Goal: Find specific page/section: Find specific page/section

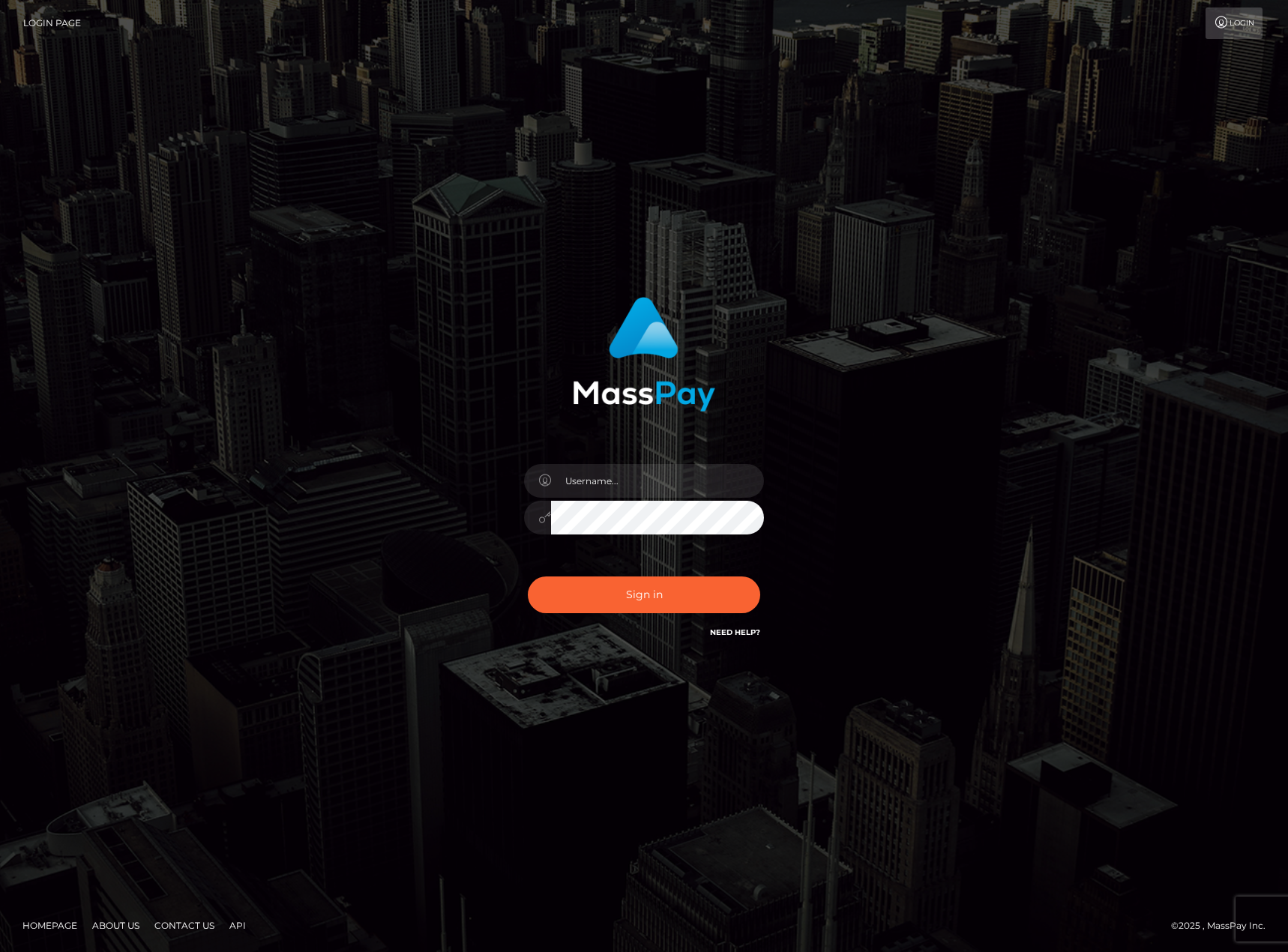
type input "karl.cope"
click at [872, 622] on div "karl.cope Sign in" at bounding box center [644, 476] width 855 height 382
click at [747, 595] on button "Sign in" at bounding box center [644, 594] width 233 height 37
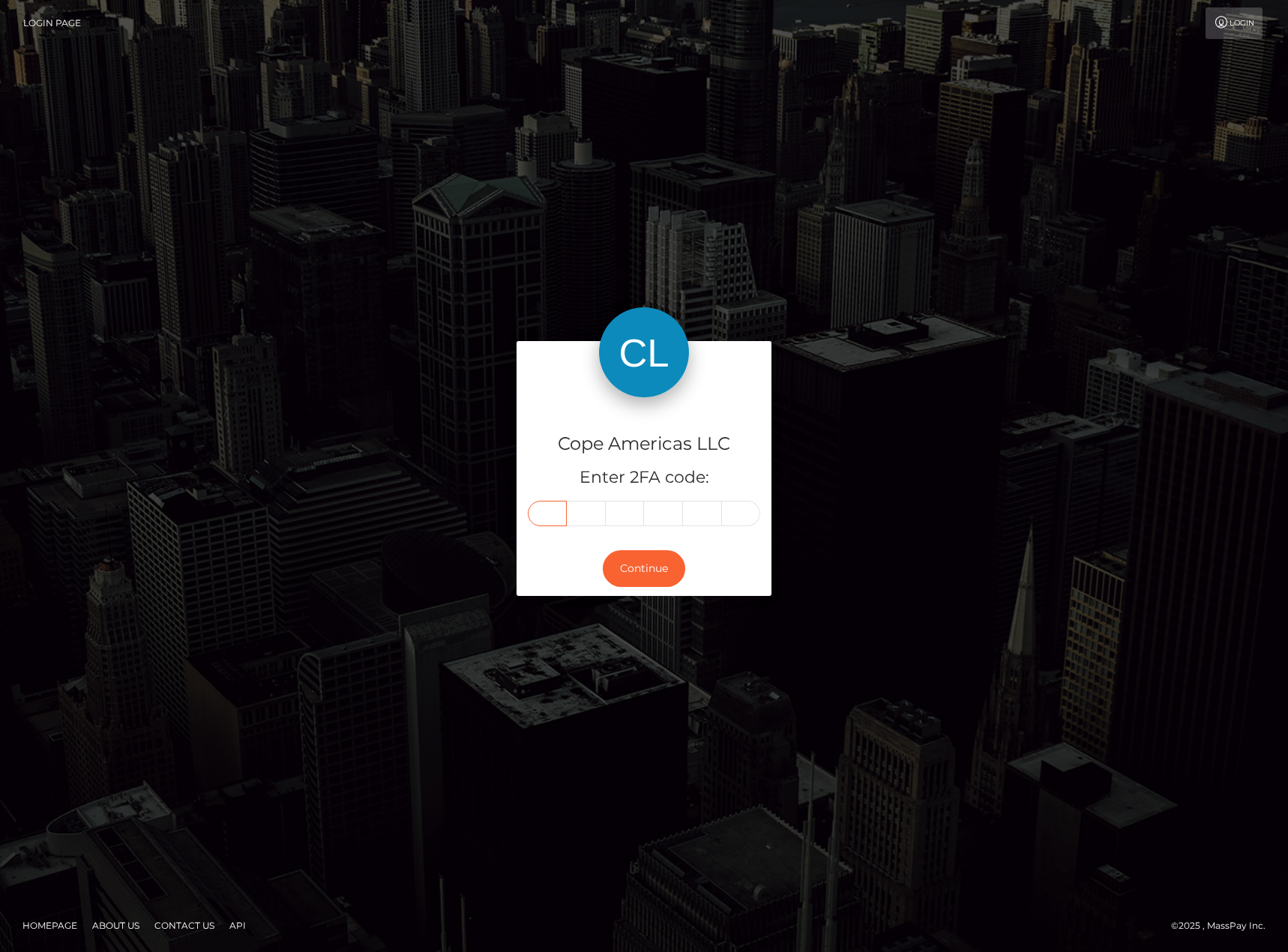
click at [558, 517] on input "text" at bounding box center [548, 514] width 39 height 26
type input "3"
type input "4"
type input "6"
type input "4"
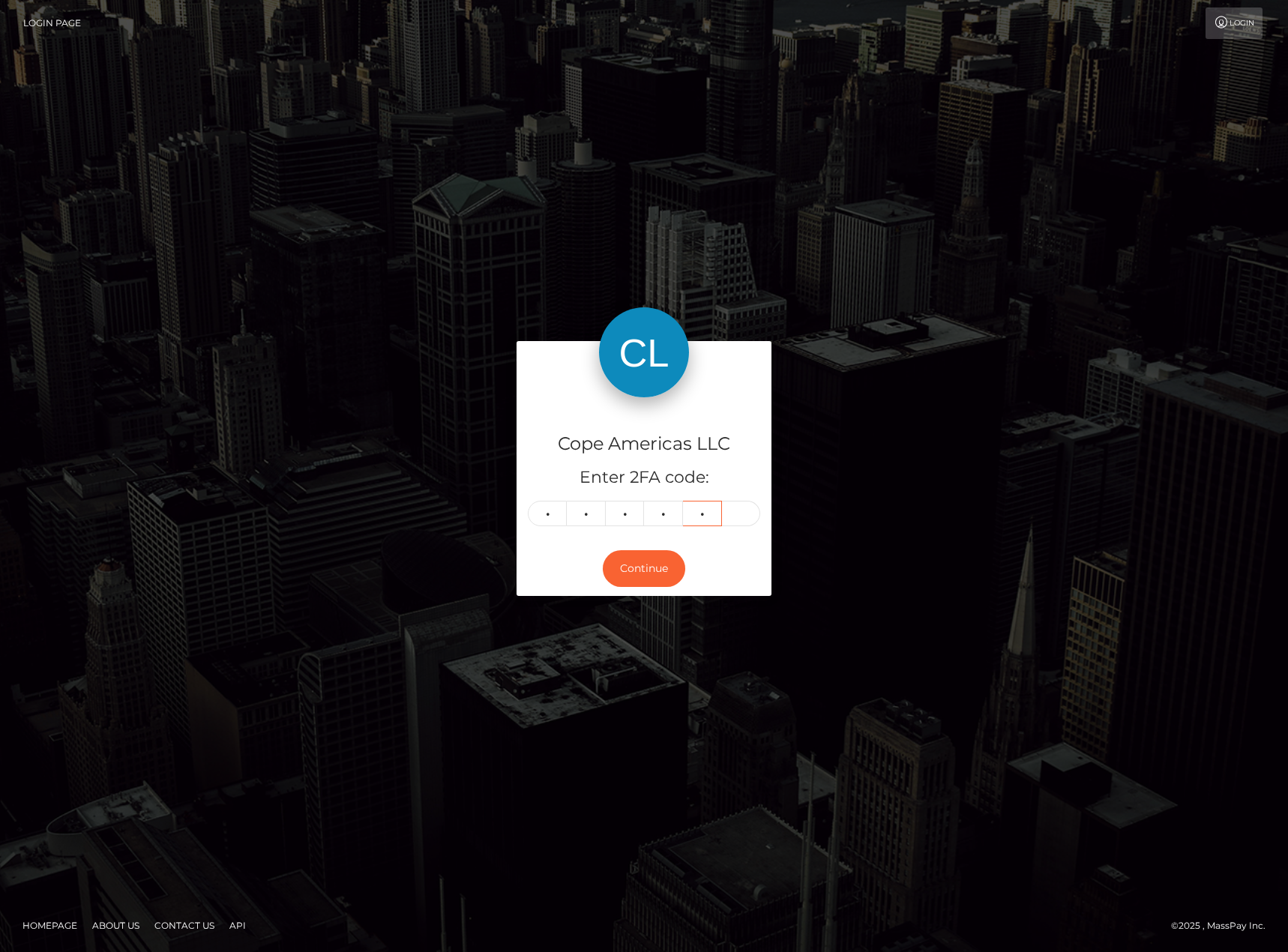
type input "7"
type input "6"
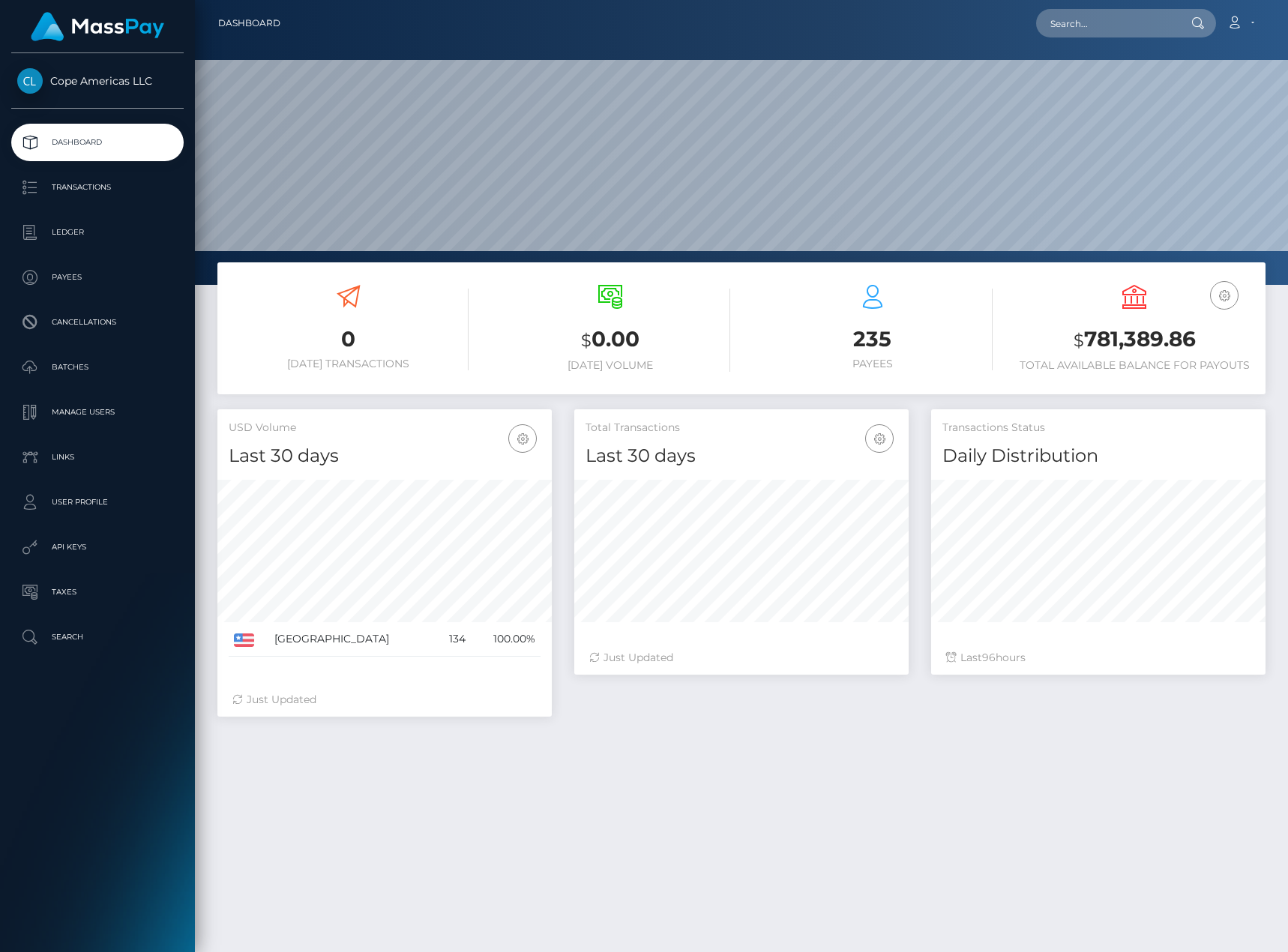
scroll to position [266, 335]
click at [104, 356] on p "Batches" at bounding box center [97, 367] width 161 height 23
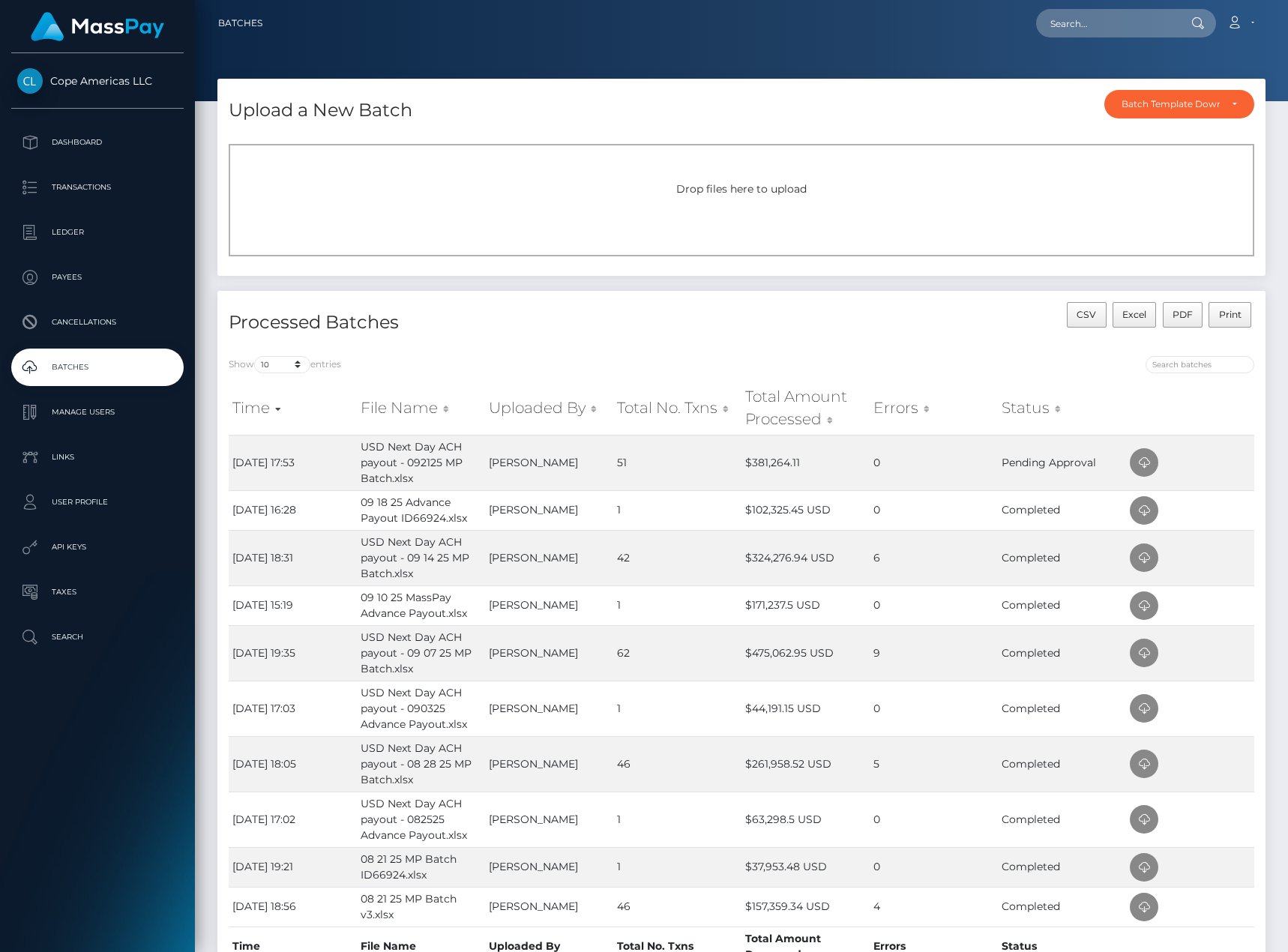
click at [873, 331] on div "CSV Excel PDF Print" at bounding box center [1003, 323] width 524 height 42
click at [81, 124] on link "Dashboard" at bounding box center [97, 142] width 173 height 37
click at [181, 149] on link "Dashboard" at bounding box center [97, 142] width 173 height 37
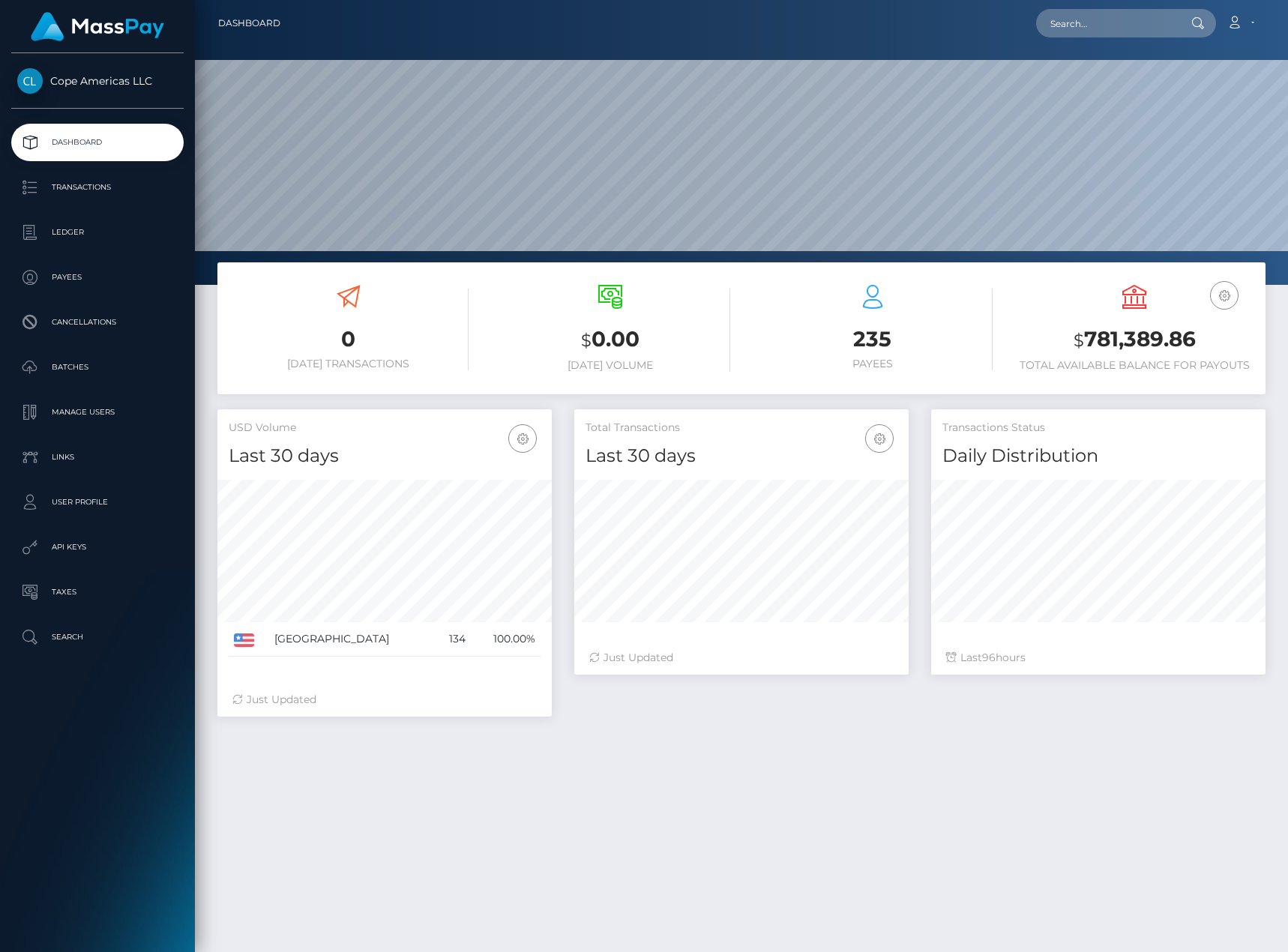
scroll to position [266, 335]
click at [102, 202] on link "Transactions" at bounding box center [97, 187] width 173 height 37
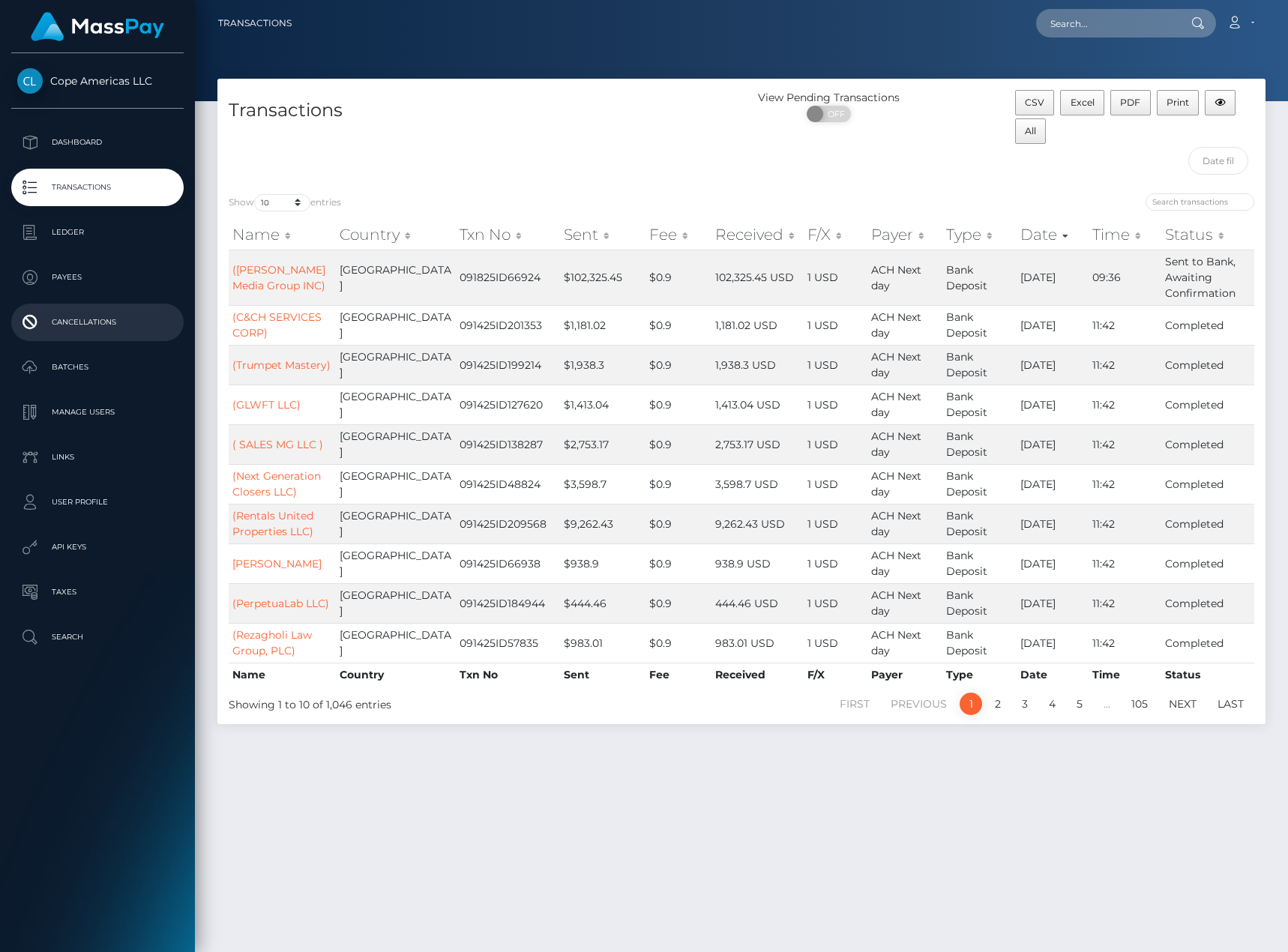
click at [79, 323] on p "Cancellations" at bounding box center [97, 322] width 161 height 23
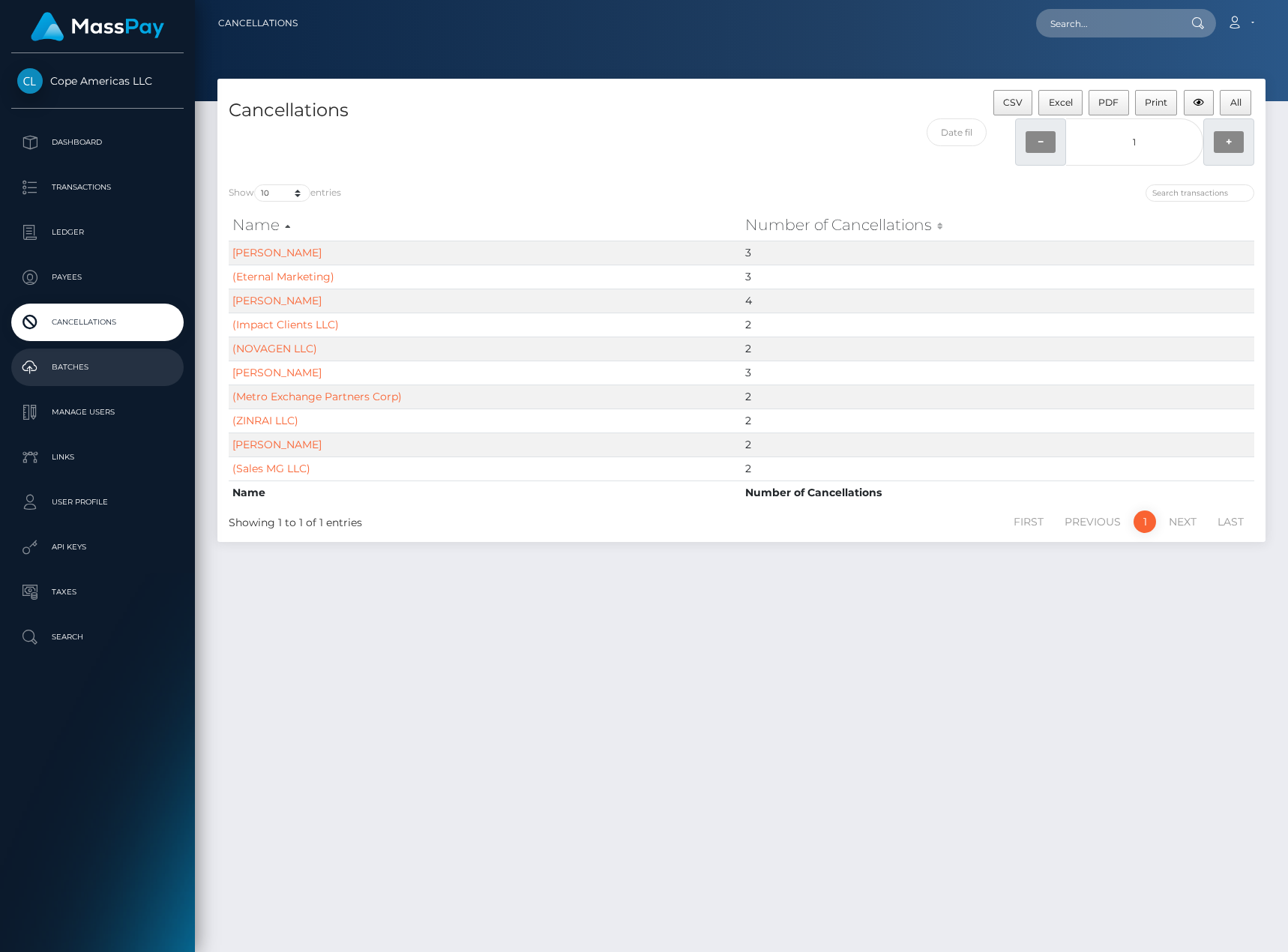
click at [92, 371] on p "Batches" at bounding box center [97, 367] width 161 height 23
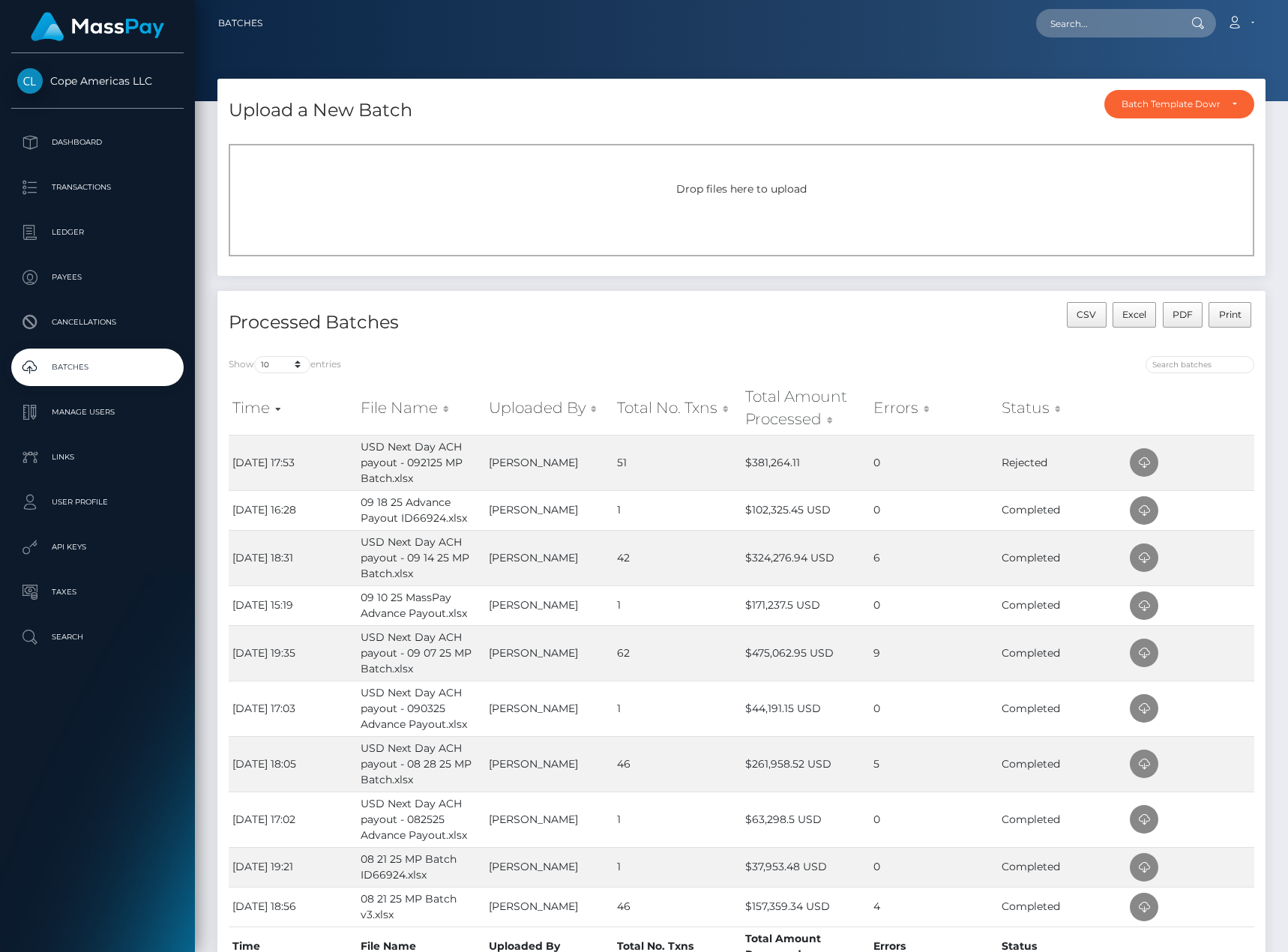
click at [839, 349] on div "Show 10 25 50 All entries Time File Name Uploaded By Total No. Txns Total Amoun…" at bounding box center [741, 675] width 1048 height 659
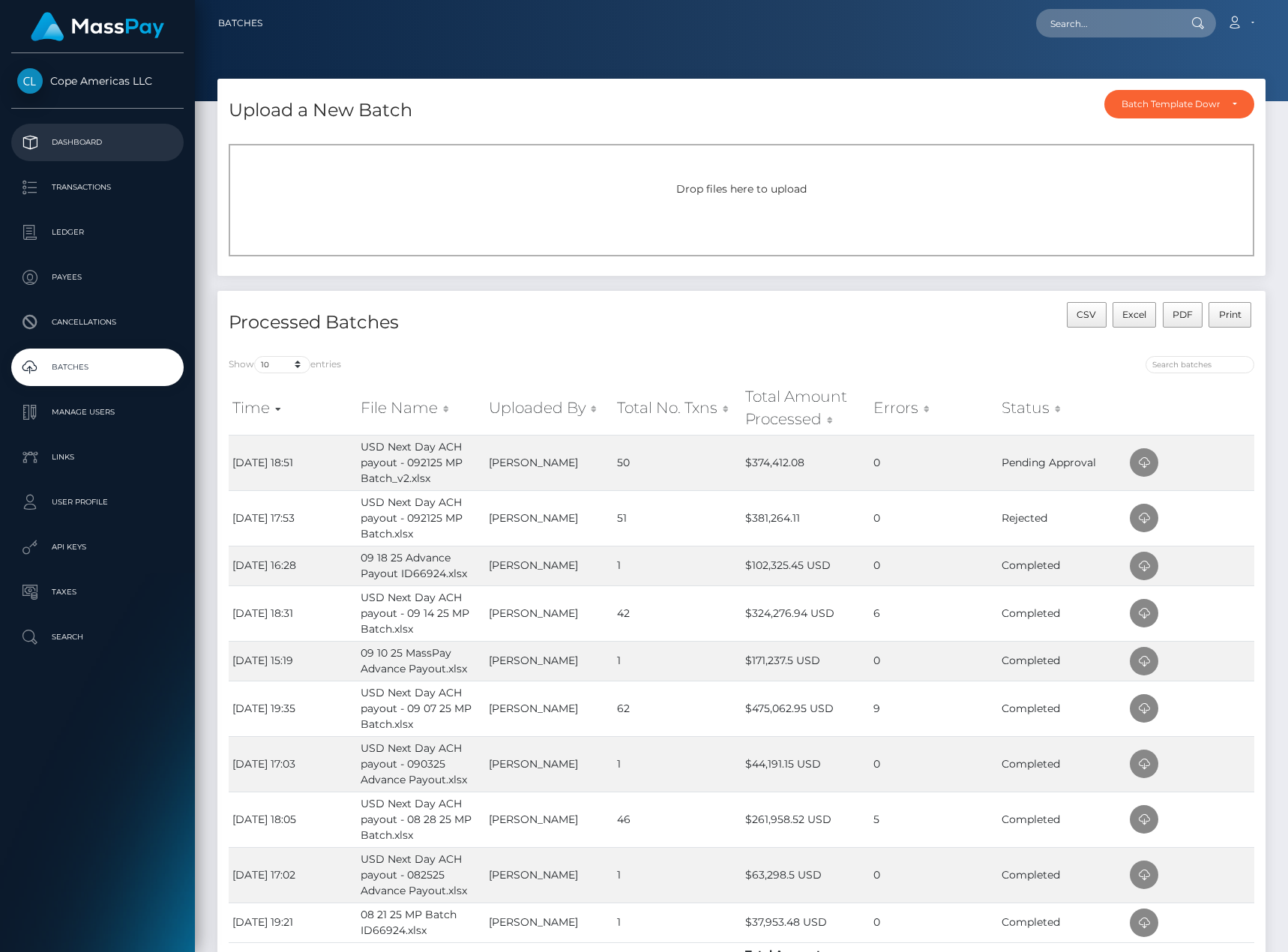
click at [161, 131] on p "Dashboard" at bounding box center [97, 142] width 161 height 23
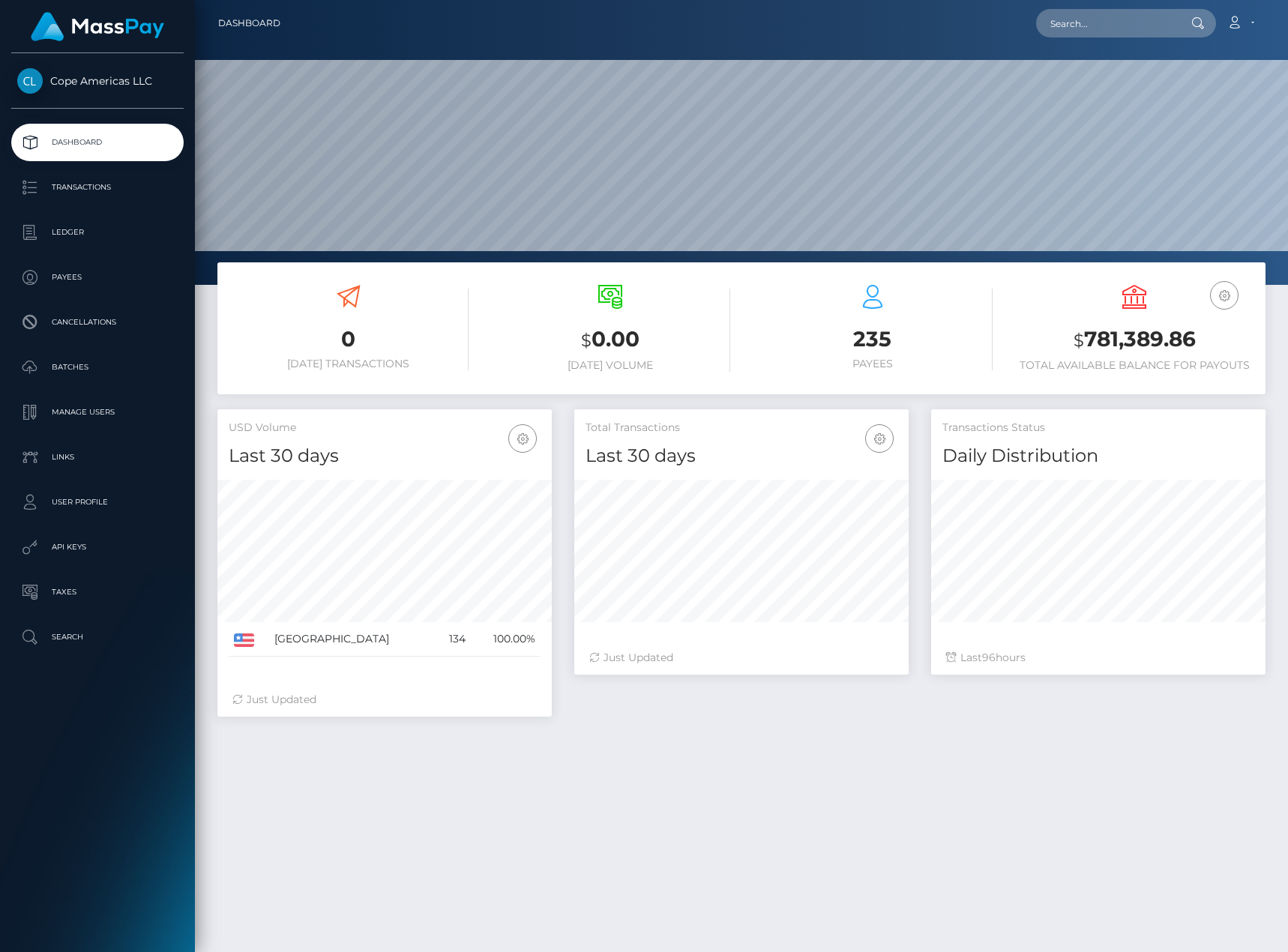
scroll to position [266, 335]
drag, startPoint x: 111, startPoint y: 179, endPoint x: 122, endPoint y: 107, distance: 72.8
click at [111, 179] on p "Transactions" at bounding box center [97, 187] width 161 height 23
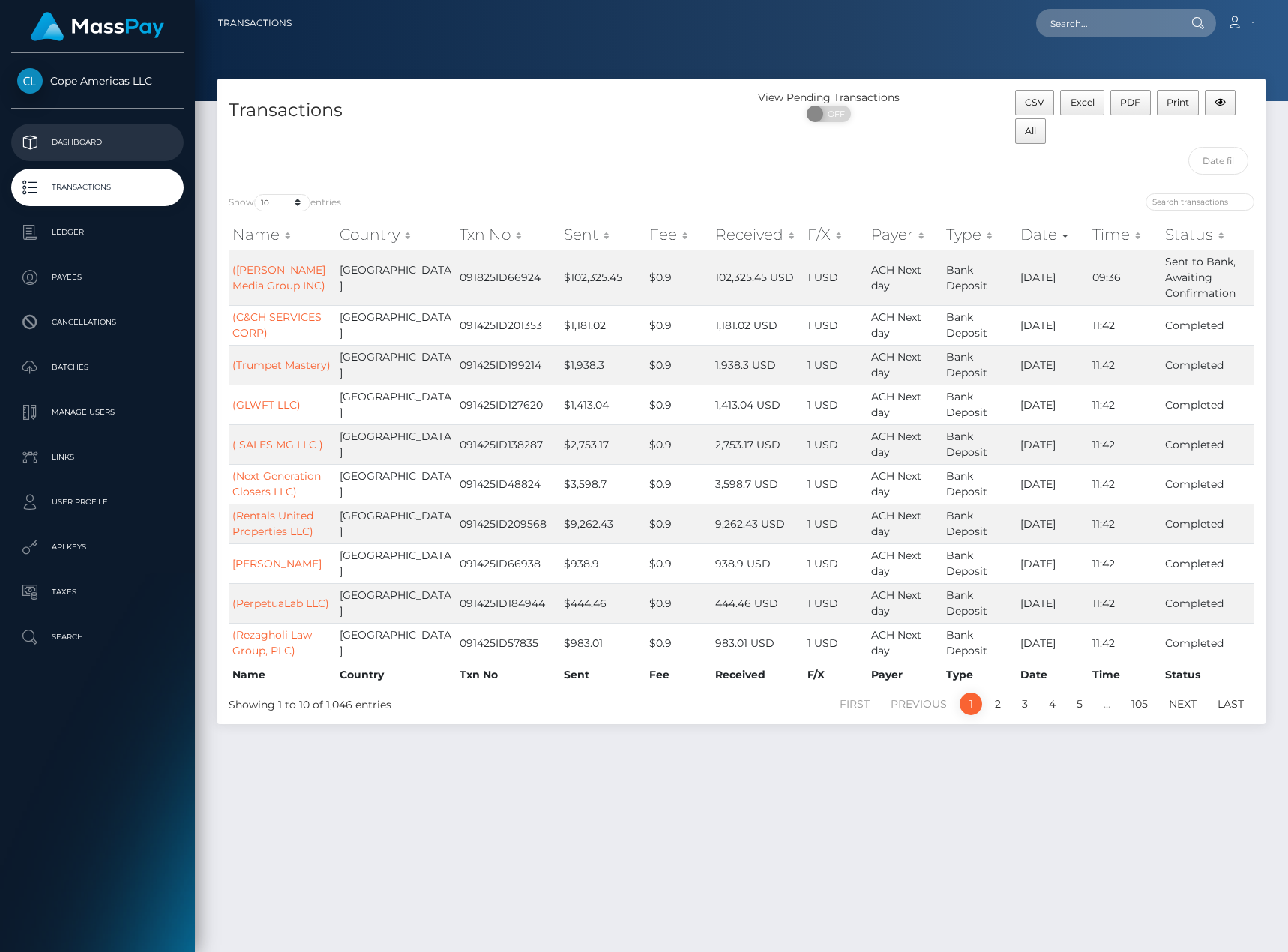
click at [136, 148] on p "Dashboard" at bounding box center [97, 142] width 161 height 23
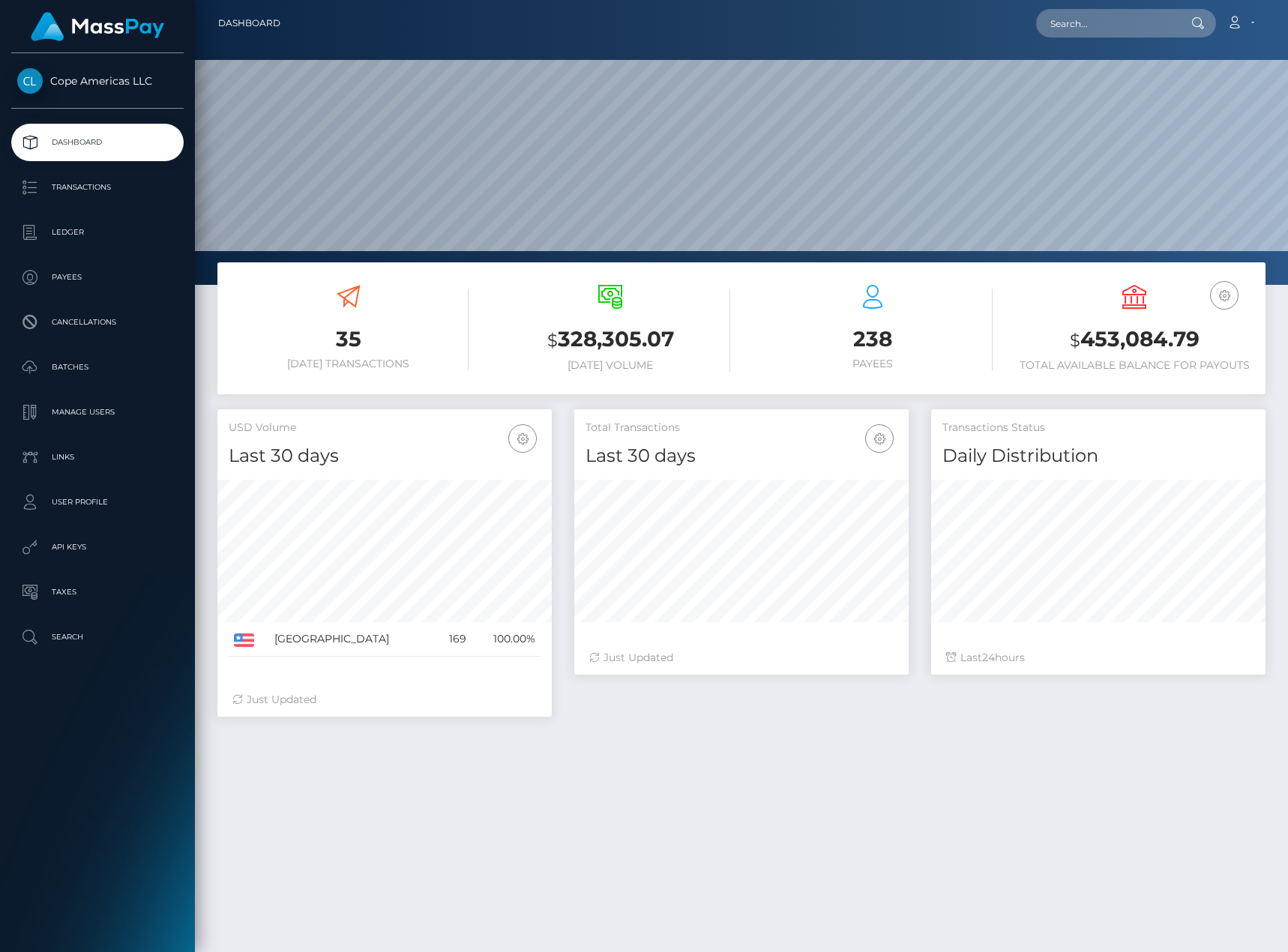
scroll to position [266, 335]
click at [128, 330] on p "Cancellations" at bounding box center [97, 322] width 161 height 23
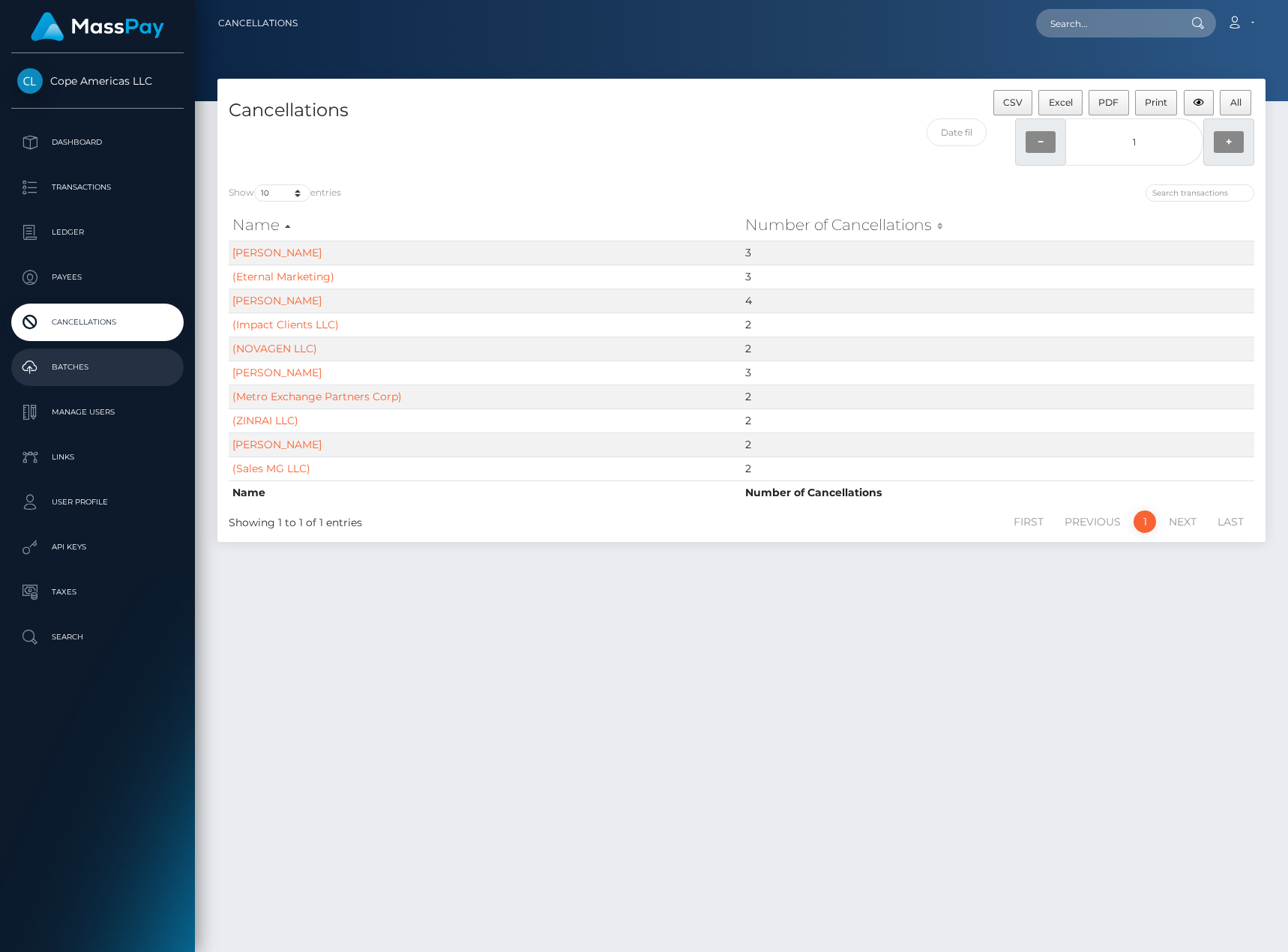
click at [120, 371] on p "Batches" at bounding box center [97, 367] width 161 height 23
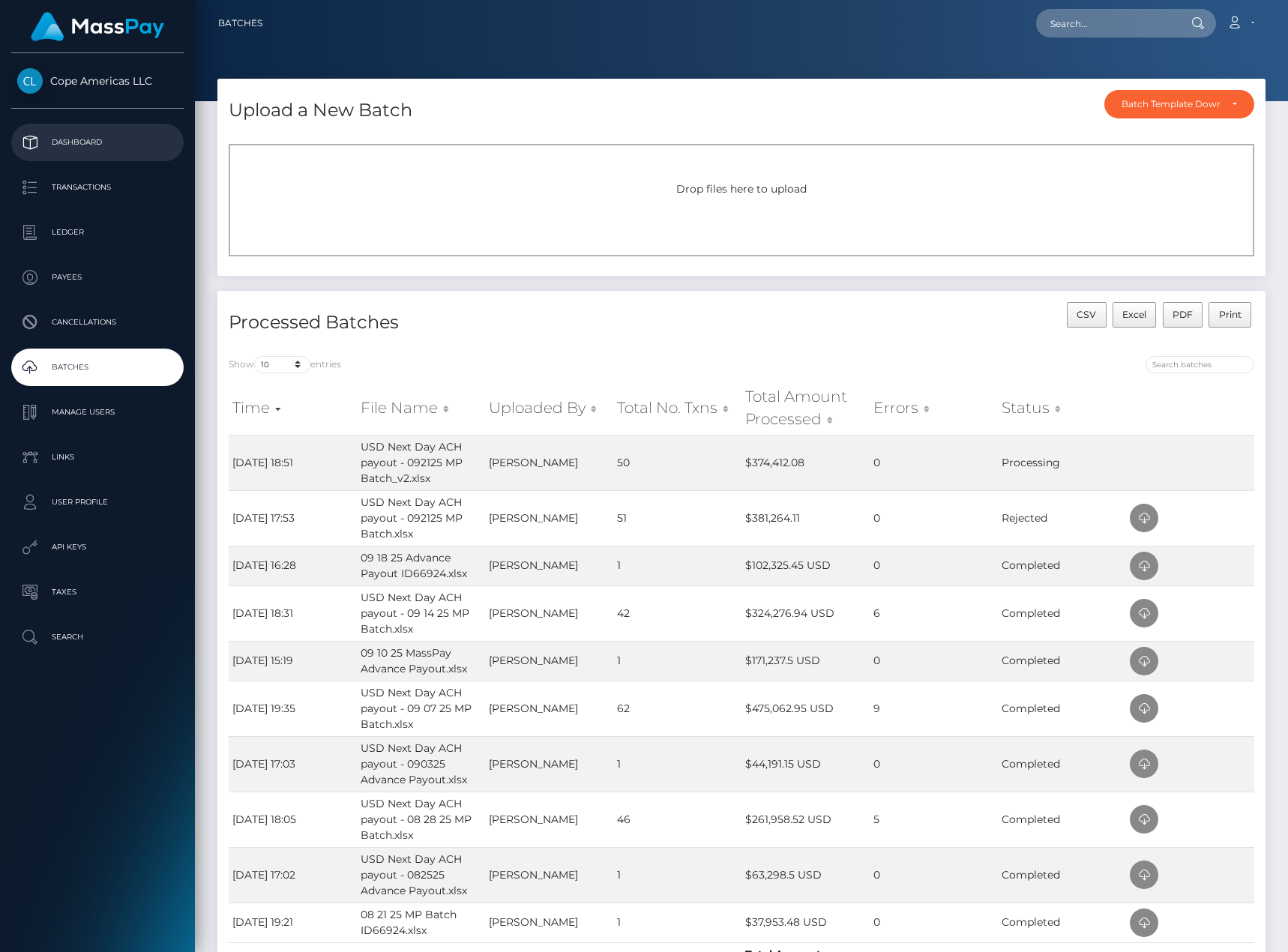
click at [133, 140] on p "Dashboard" at bounding box center [97, 142] width 161 height 23
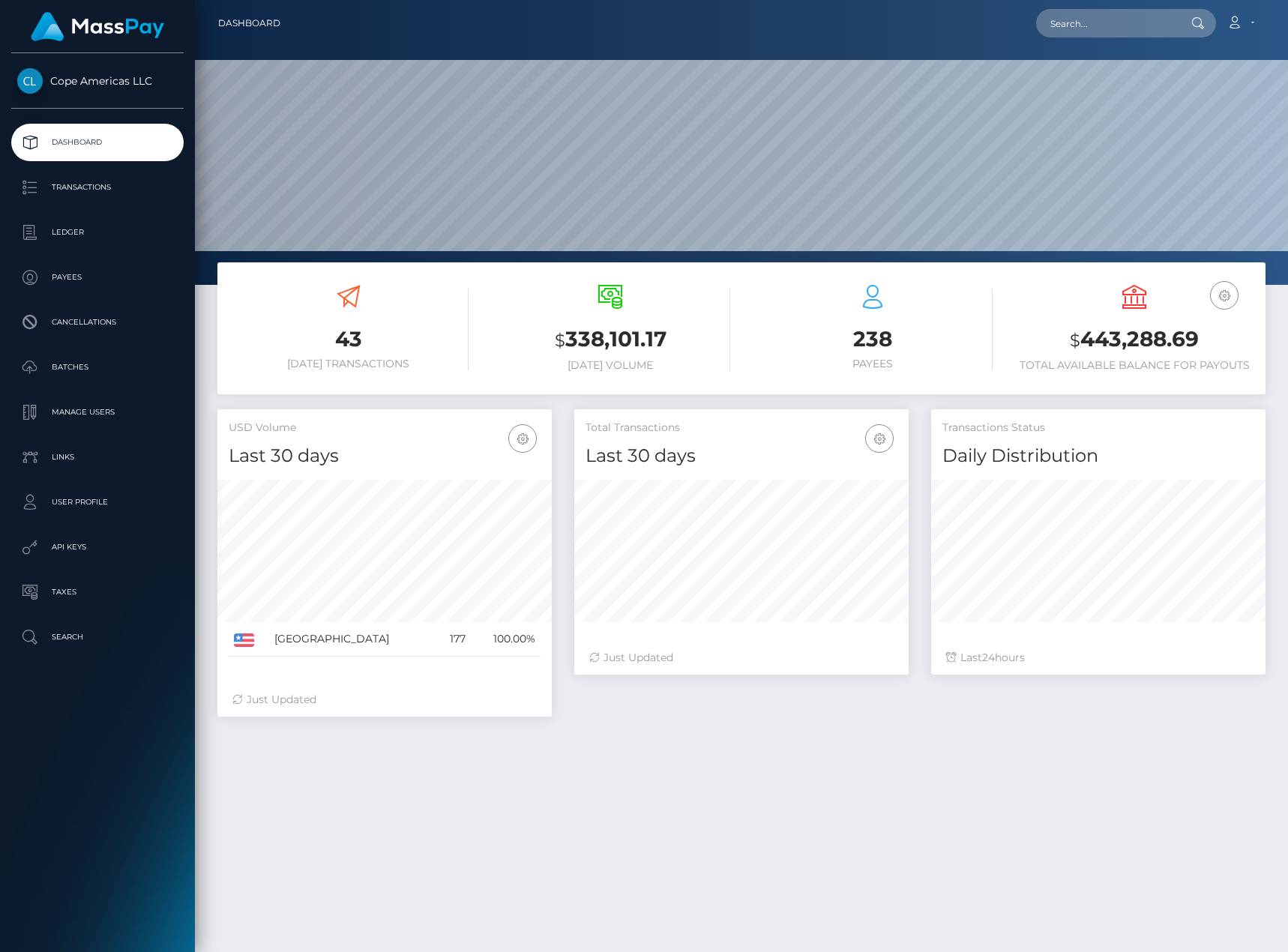
scroll to position [266, 335]
click at [128, 366] on p "Batches" at bounding box center [97, 367] width 161 height 23
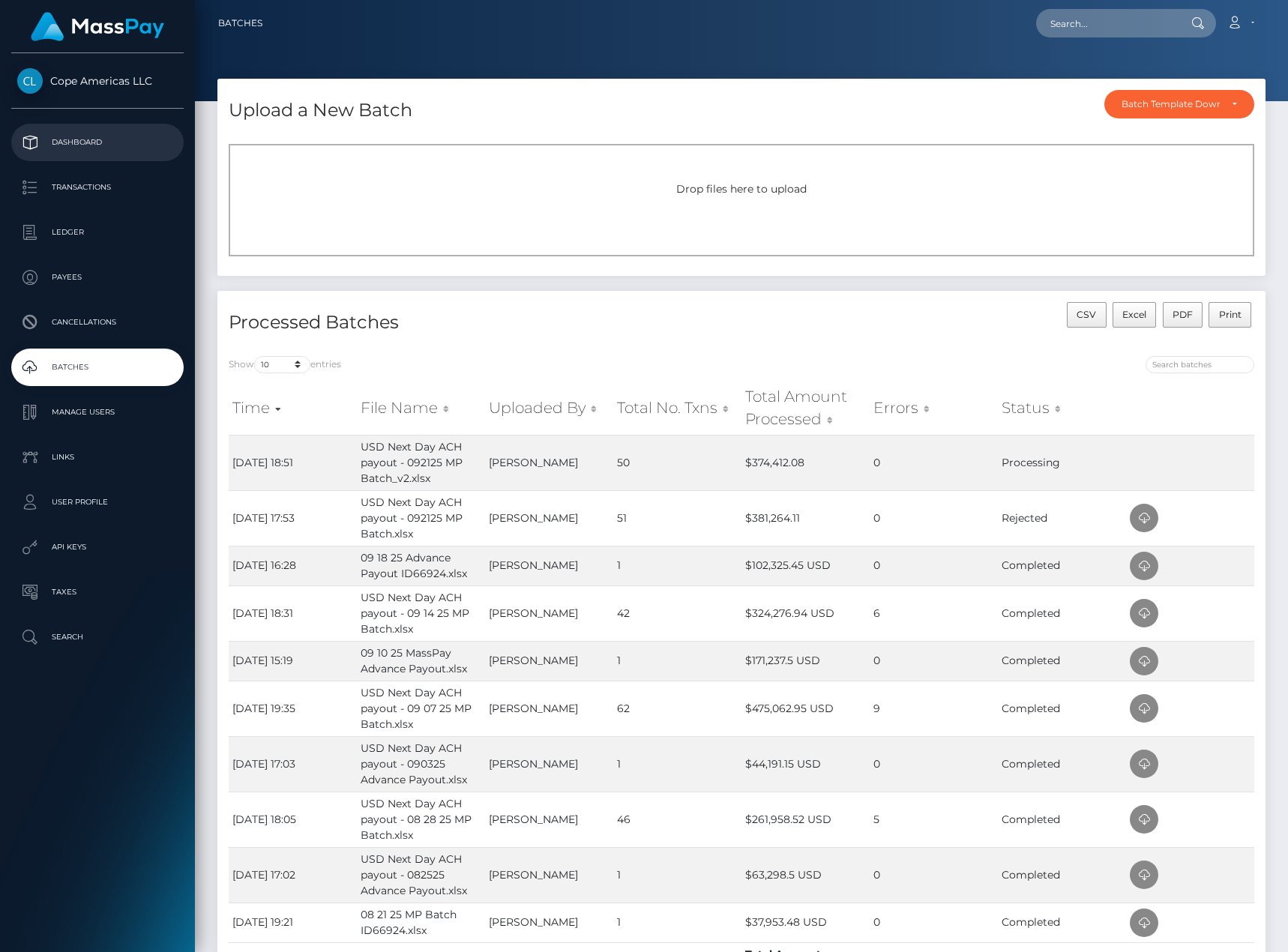
click at [74, 148] on p "Dashboard" at bounding box center [97, 142] width 161 height 23
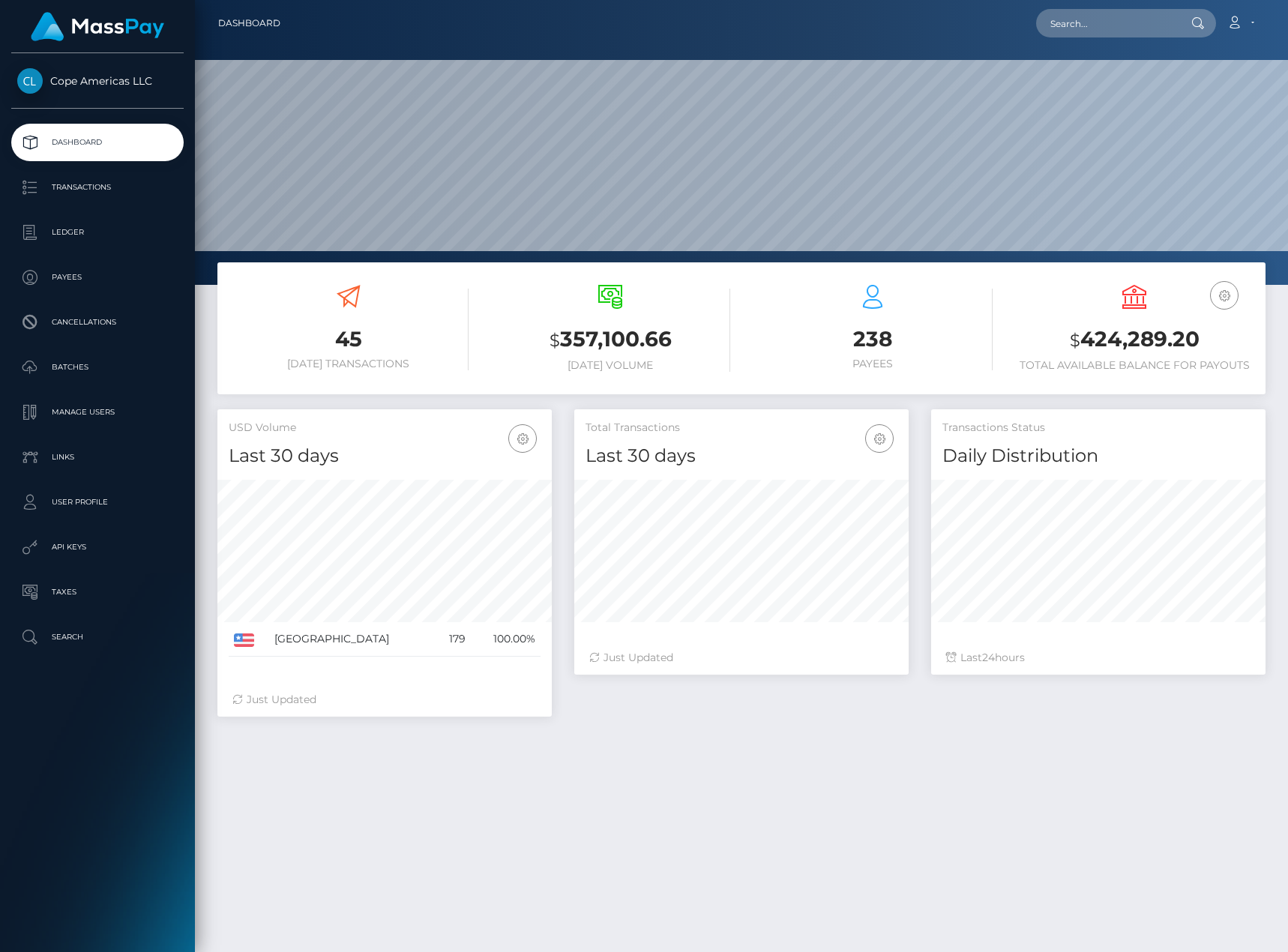
scroll to position [266, 335]
click at [134, 361] on p "Batches" at bounding box center [97, 367] width 161 height 23
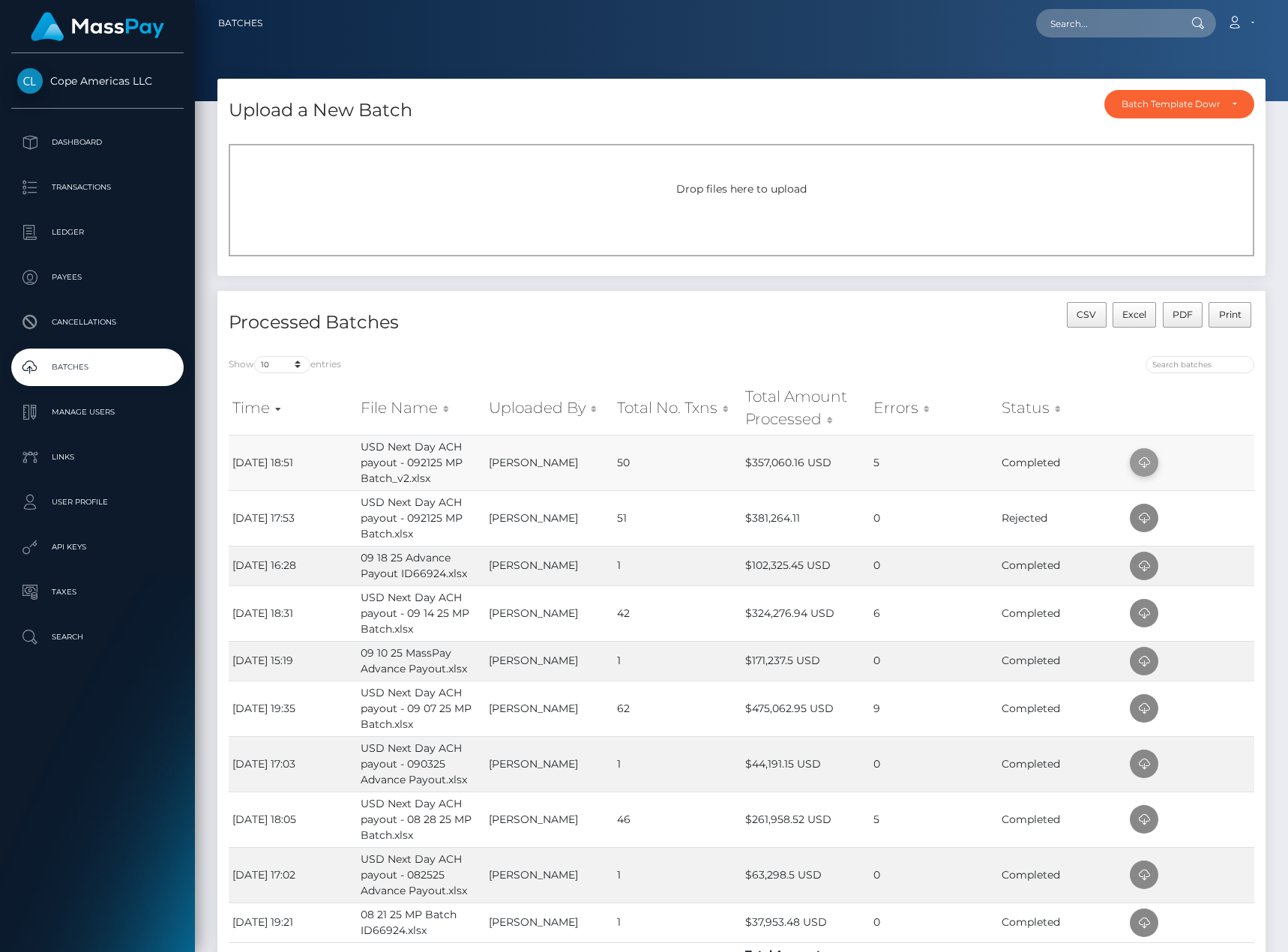
click at [1153, 461] on icon at bounding box center [1144, 463] width 18 height 19
